Goal: Transaction & Acquisition: Purchase product/service

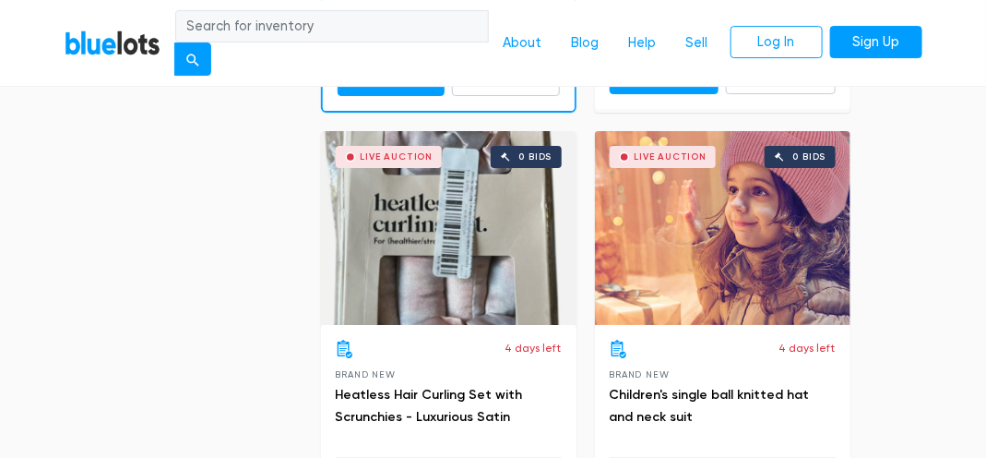
scroll to position [1510, 0]
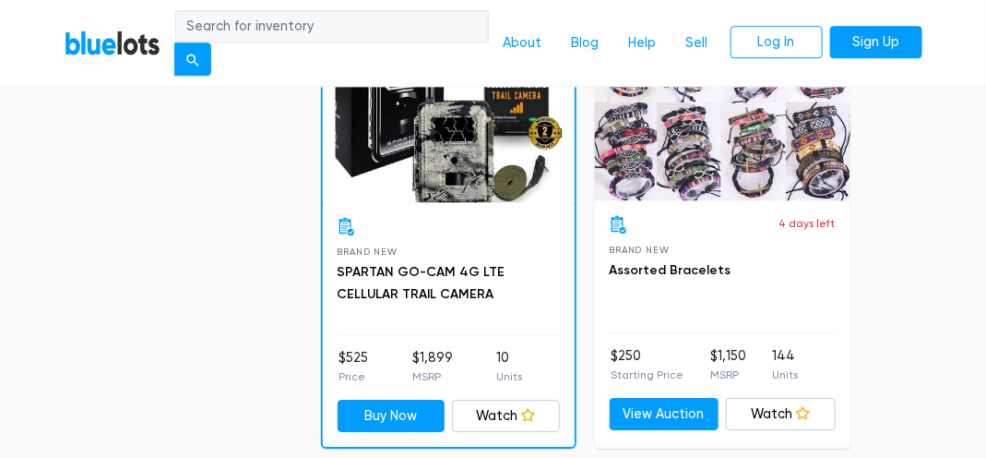
click at [503, 225] on div at bounding box center [449, 226] width 222 height 18
click at [494, 155] on div "Buy Now" at bounding box center [449, 105] width 252 height 194
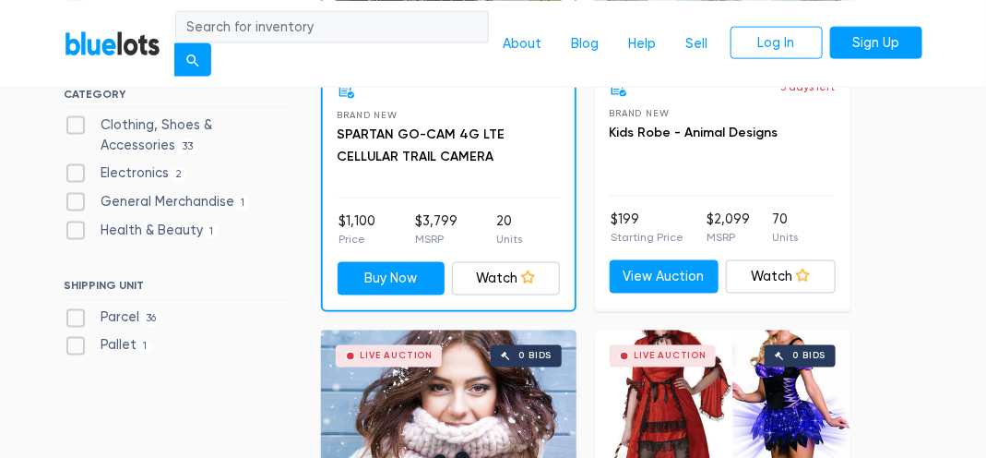
scroll to position [755, 0]
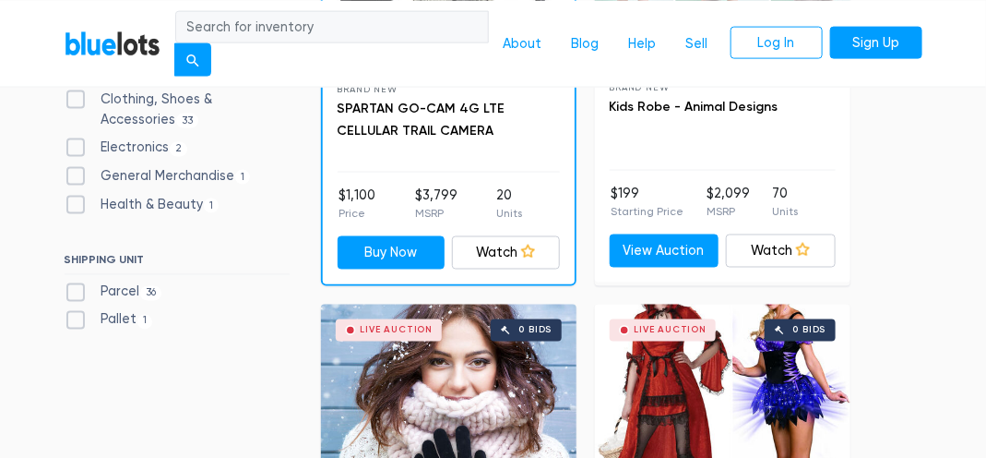
click at [144, 147] on label "Electronics 2" at bounding box center [127, 147] width 124 height 20
click at [77, 147] on input "Electronics 2" at bounding box center [71, 143] width 12 height 12
checkbox input "true"
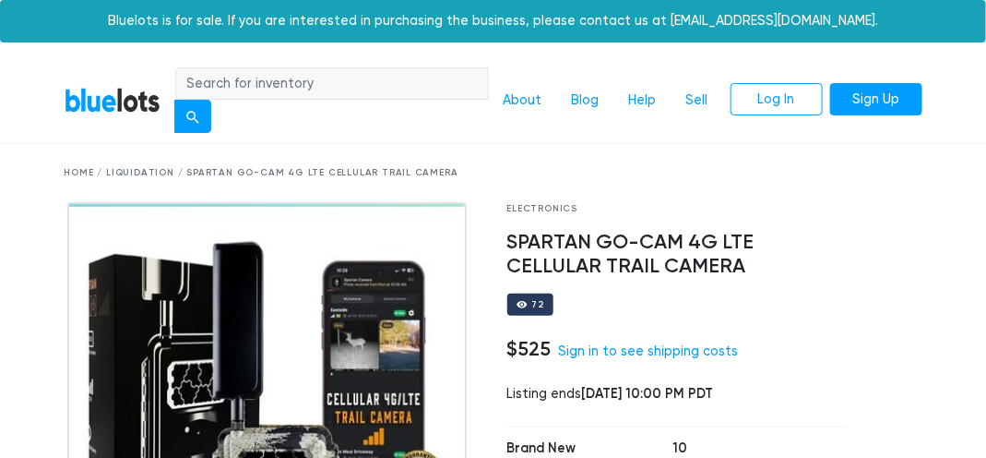
scroll to position [83, 0]
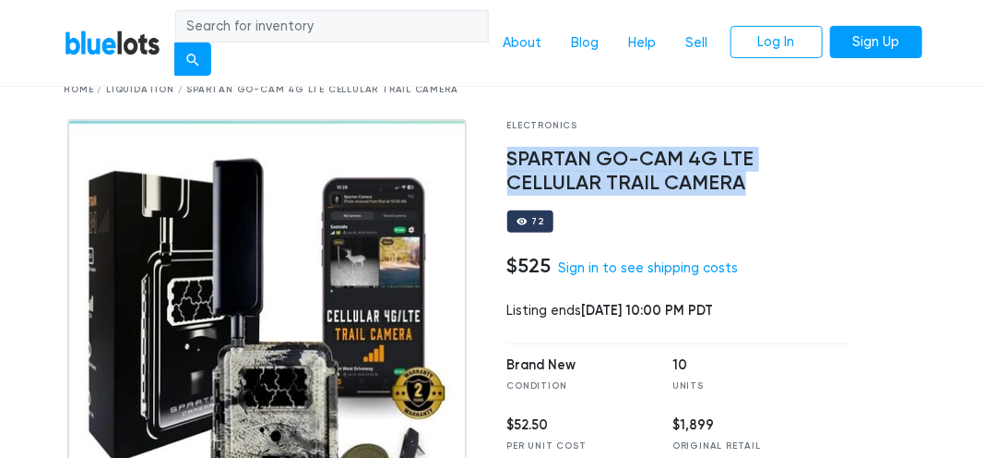
drag, startPoint x: 511, startPoint y: 161, endPoint x: 676, endPoint y: 187, distance: 167.2
click at [676, 187] on h4 "SPARTAN GO-CAM 4G LTE CELLULAR TRAIL CAMERA" at bounding box center [677, 172] width 341 height 48
copy h4 "SPARTAN GO-CAM 4G LTE CELLULAR TRAIL CAMERA"
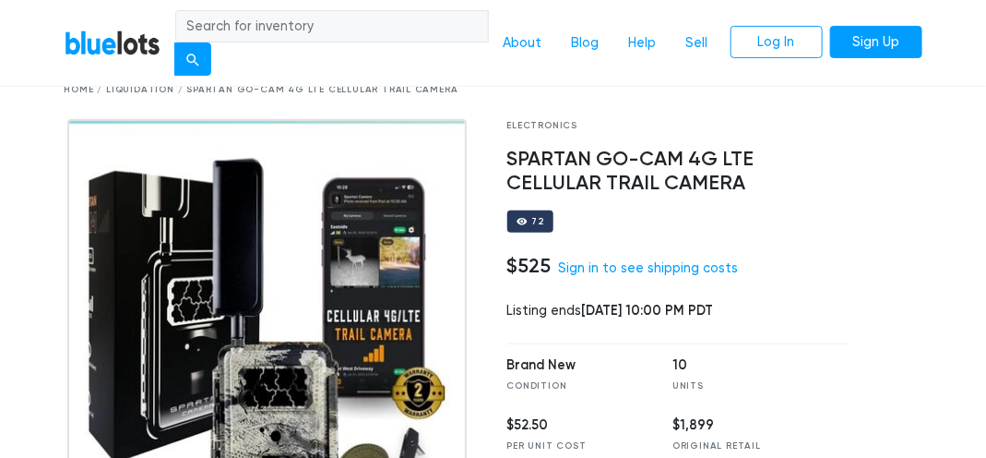
click at [486, 96] on div "Home / Liquidation / SPARTAN GO-CAM 4G LTE CELLULAR TRAIL CAMERA" at bounding box center [494, 90] width 886 height 58
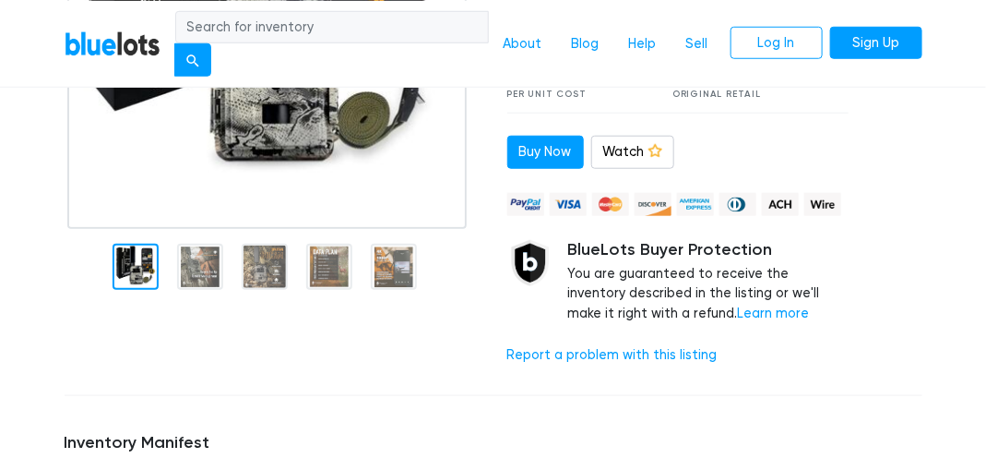
scroll to position [335, 0]
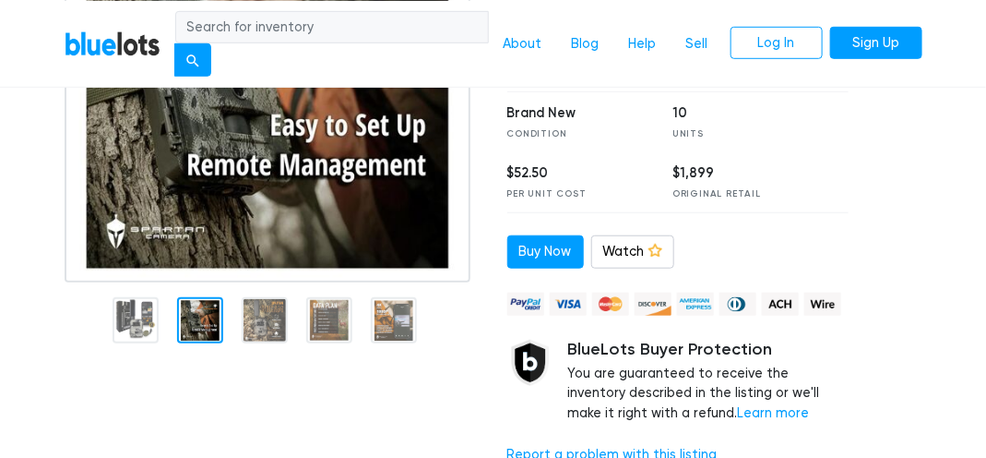
click at [205, 357] on div at bounding box center [272, 173] width 443 height 613
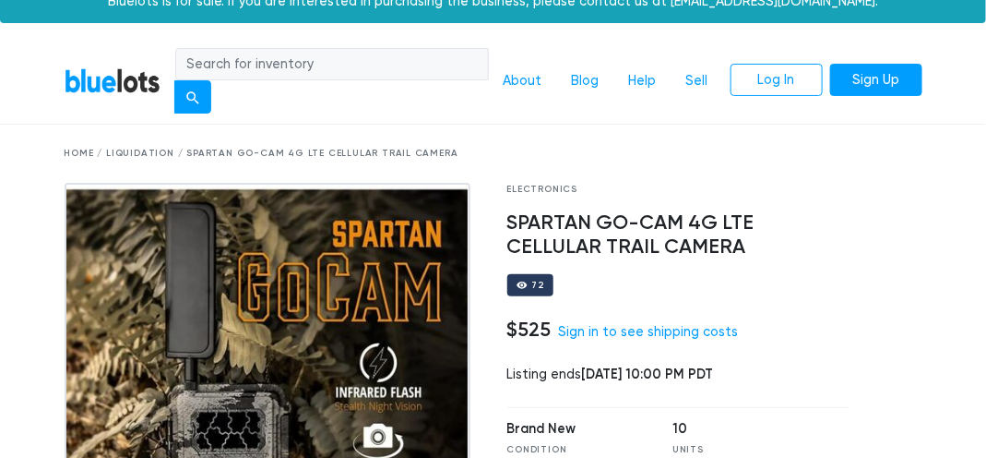
scroll to position [0, 0]
